Goal: Task Accomplishment & Management: Complete application form

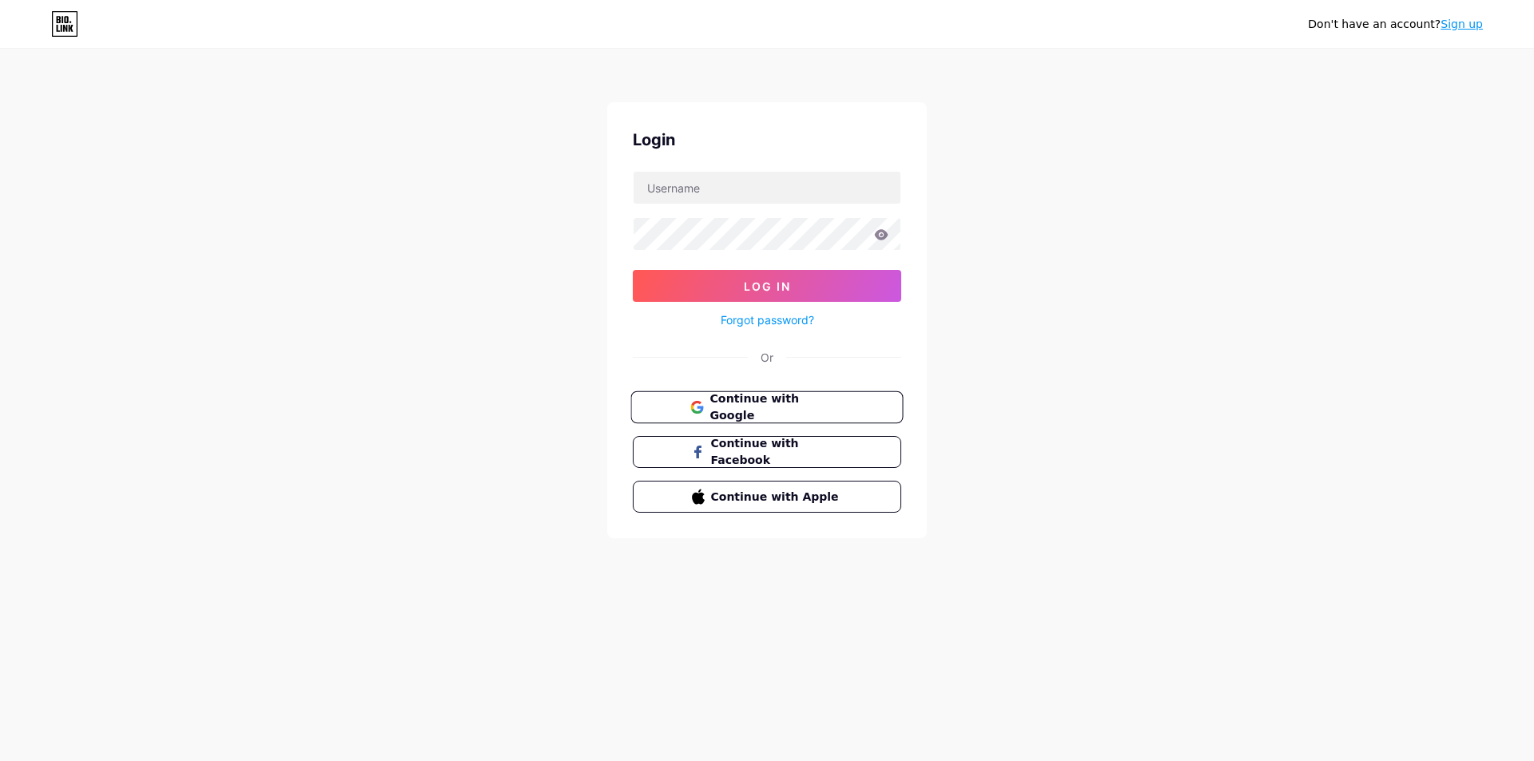
click at [752, 409] on span "Continue with Google" at bounding box center [775, 408] width 133 height 34
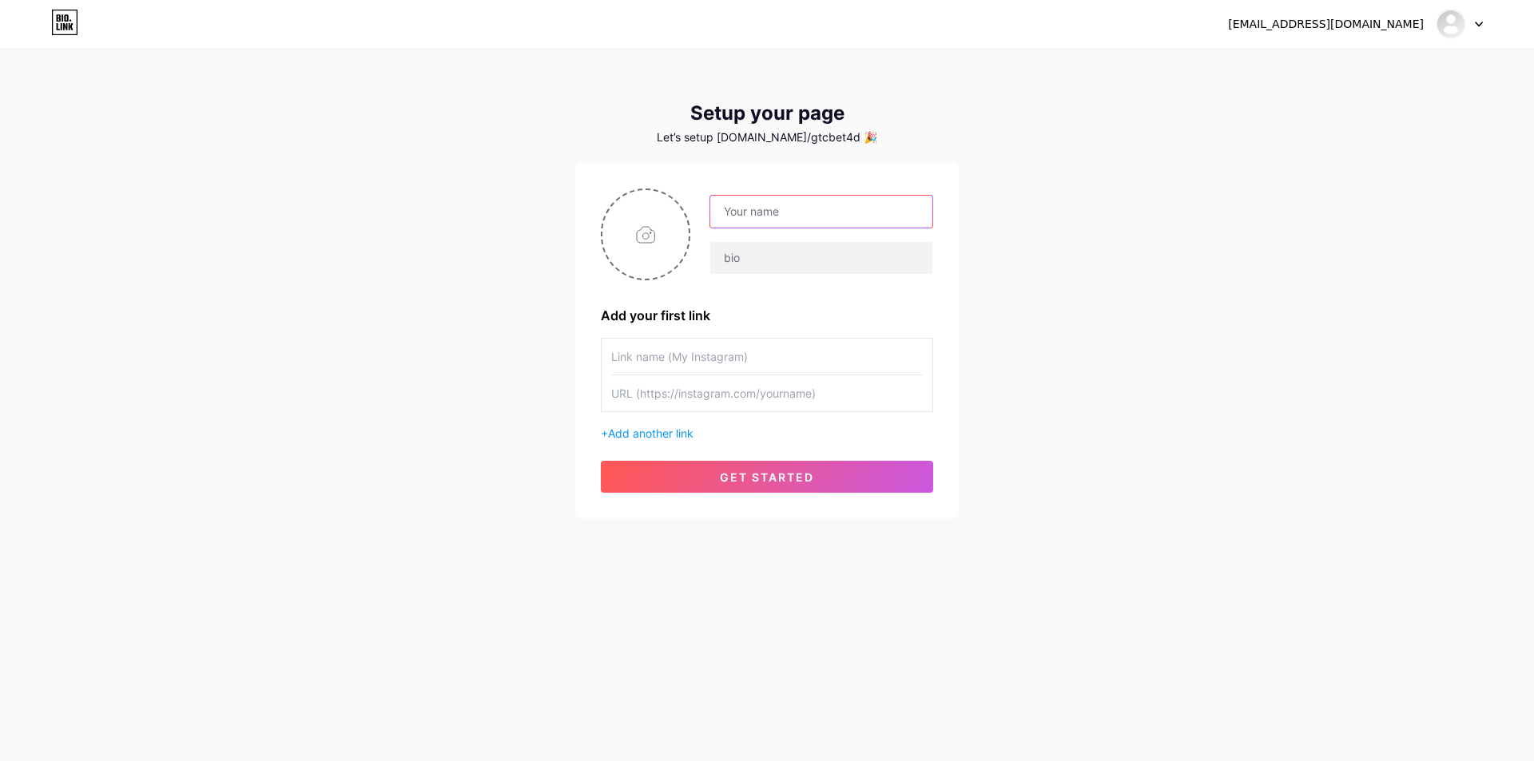
click at [769, 211] on input "text" at bounding box center [821, 212] width 222 height 32
type input "G"
